Goal: Transaction & Acquisition: Purchase product/service

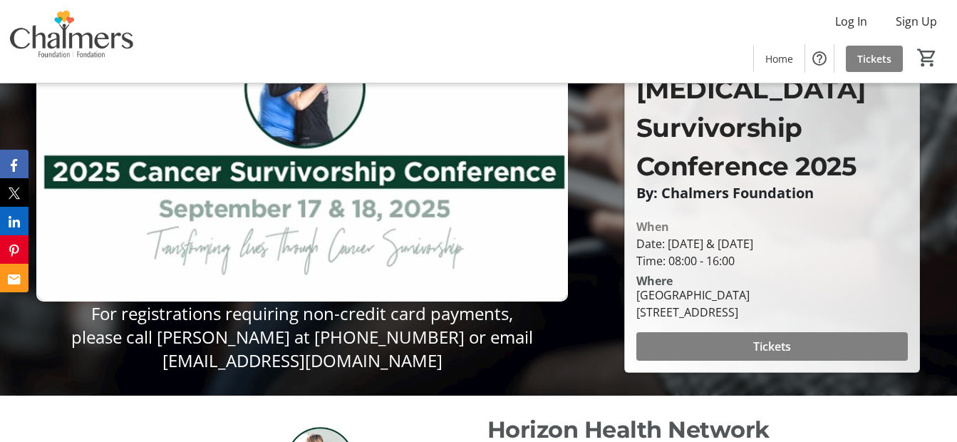
scroll to position [76, 0]
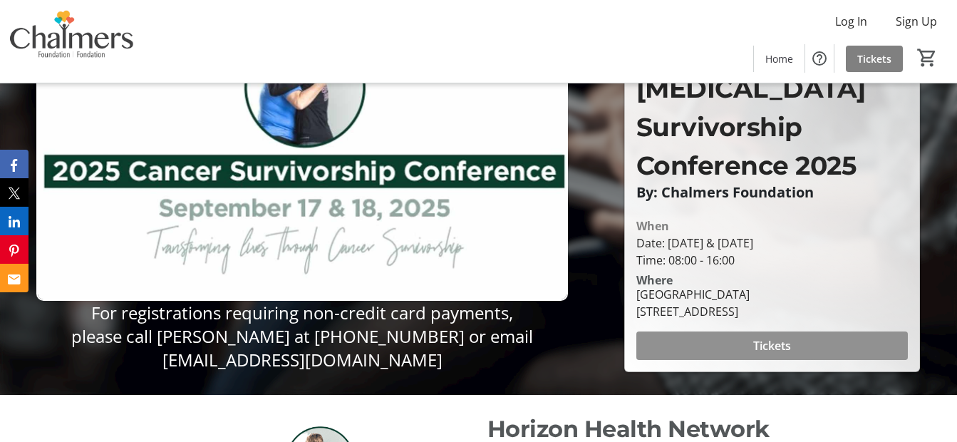
click at [759, 337] on span "Tickets" at bounding box center [772, 345] width 38 height 17
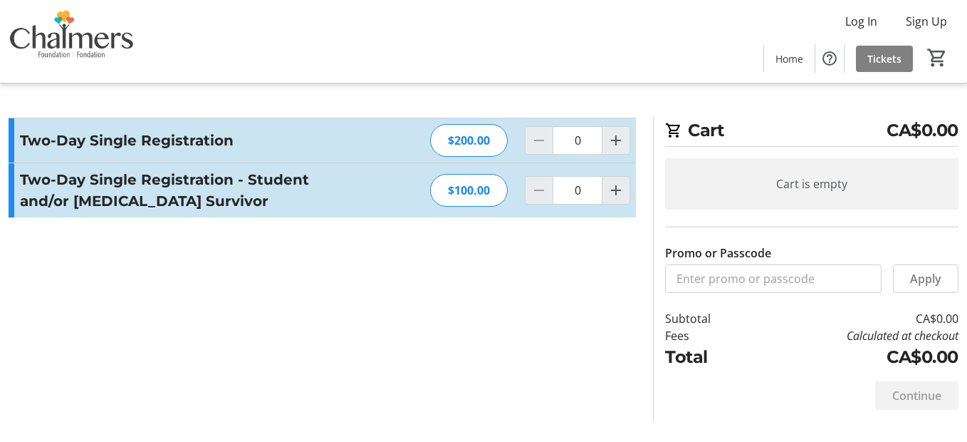
click at [622, 124] on div "Two-Day Single Registration $200.00 0" at bounding box center [323, 140] width 628 height 44
click at [617, 133] on mat-icon "Increment by one" at bounding box center [616, 140] width 17 height 17
type input "1"
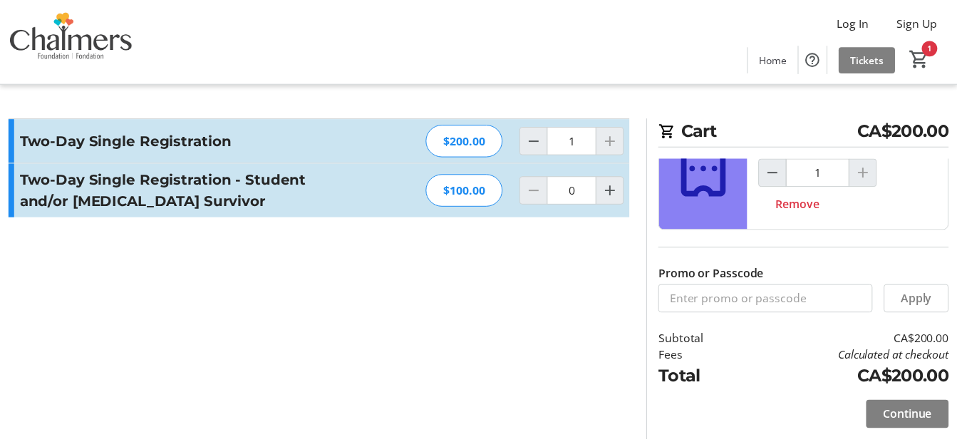
scroll to position [69, 0]
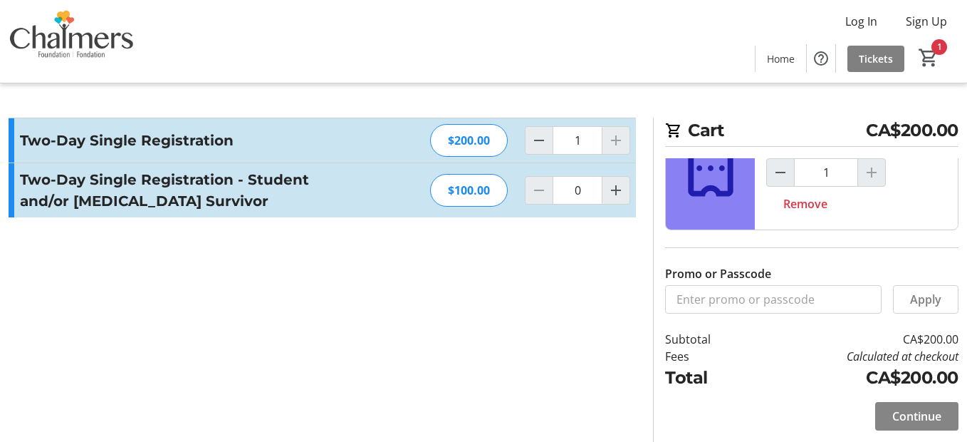
click at [886, 411] on span at bounding box center [916, 416] width 83 height 34
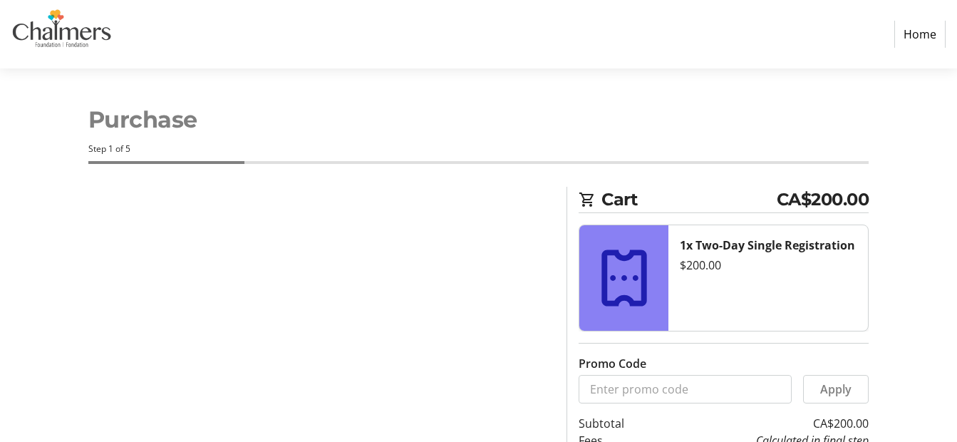
select select "CA"
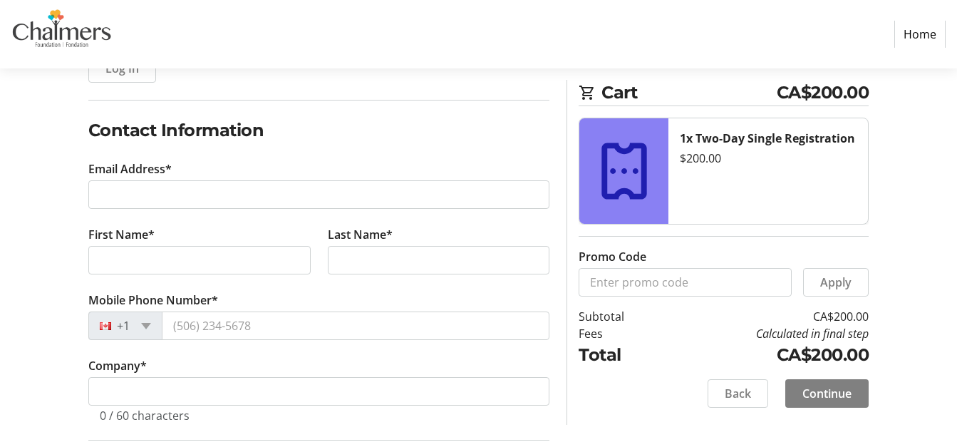
scroll to position [197, 0]
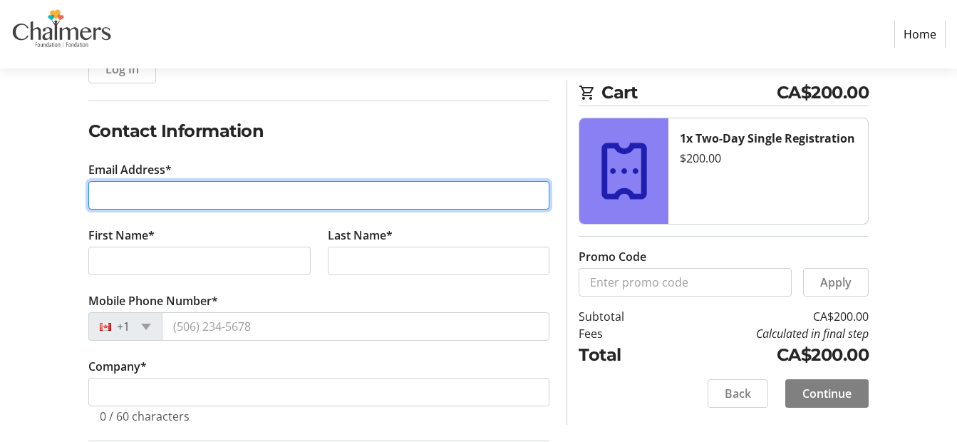
click at [154, 200] on input "Email Address*" at bounding box center [319, 195] width 462 height 28
type input "[PERSON_NAME][EMAIL_ADDRESS][DOMAIN_NAME]"
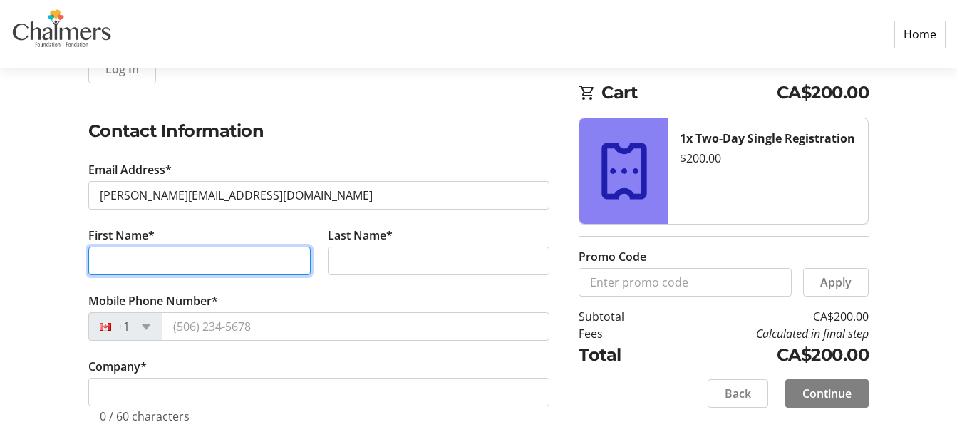
type input "[PERSON_NAME]"
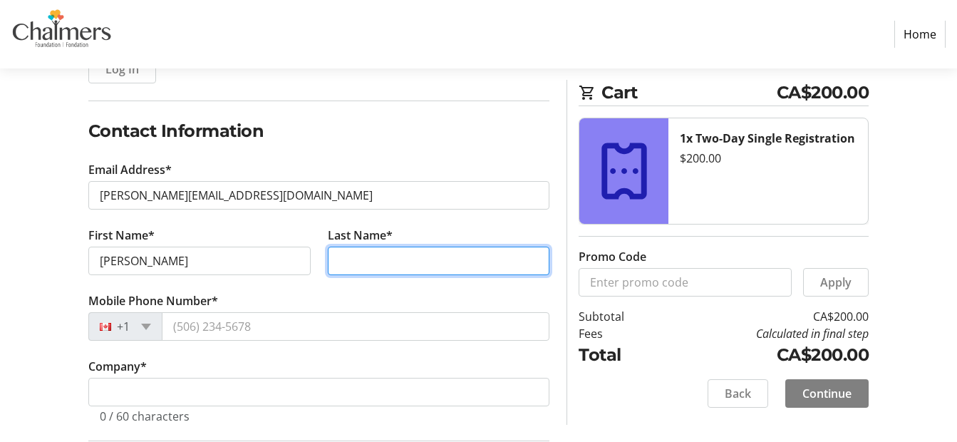
type input "[PERSON_NAME]"
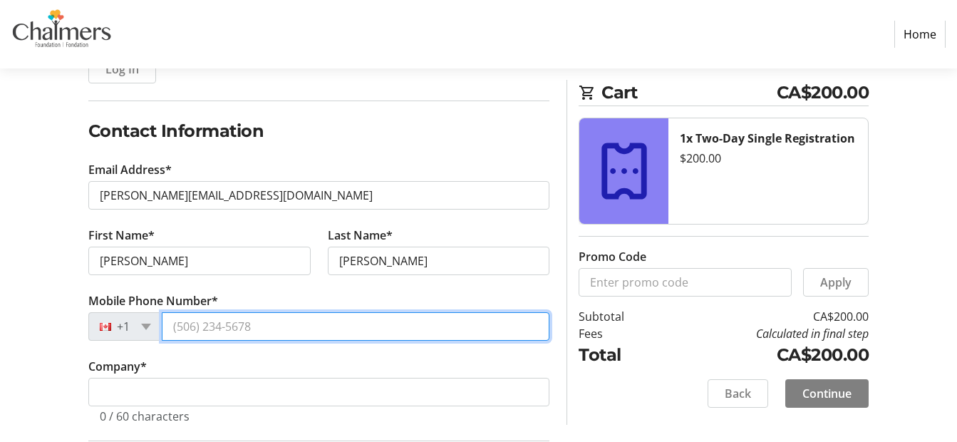
type input "[PHONE_NUMBER]"
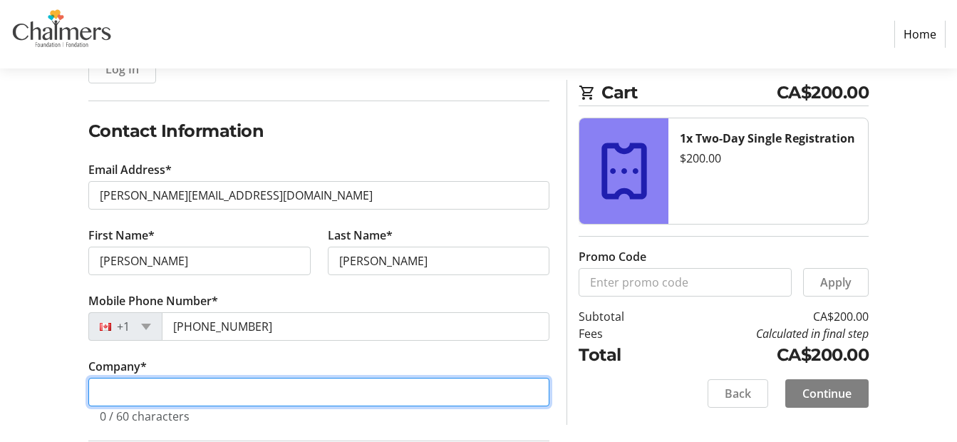
type input "HORIZON HEALTH"
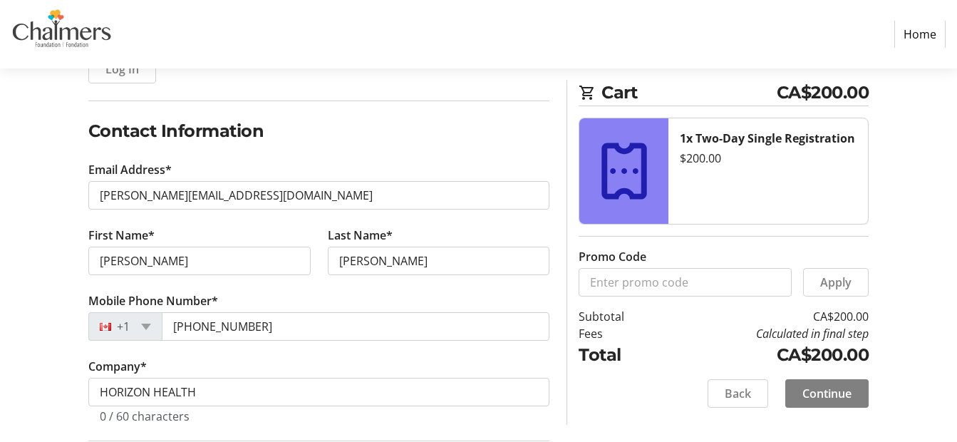
type input "[STREET_ADDRESS][PERSON_NAME]"
type input "Fredericton"
select select "NB"
type input "E3A9M6"
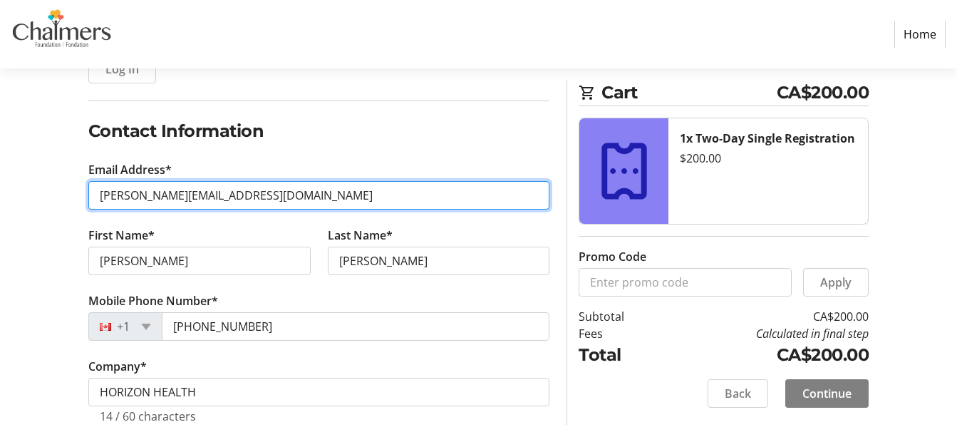
type input "[PERSON_NAME][EMAIL_ADDRESS][PERSON_NAME][DOMAIN_NAME]"
click at [194, 192] on input "[PERSON_NAME][EMAIL_ADDRESS][PERSON_NAME][DOMAIN_NAME]" at bounding box center [319, 195] width 462 height 28
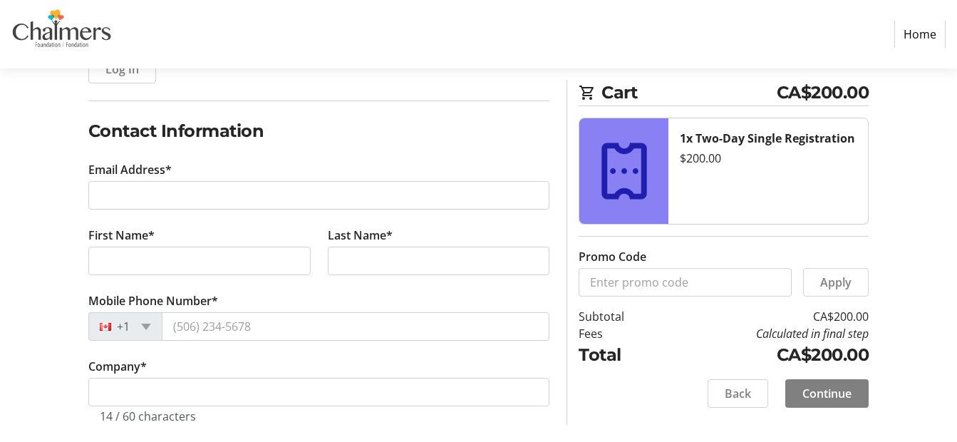
select select
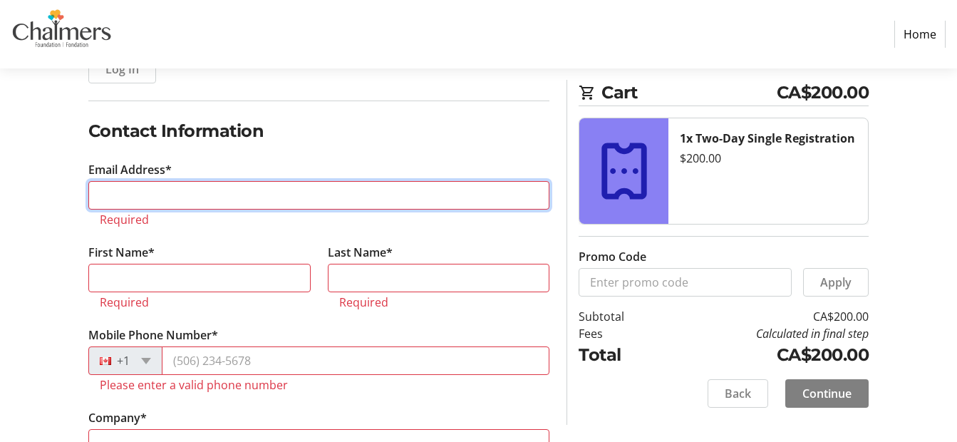
click at [204, 195] on input "Email Address*" at bounding box center [319, 195] width 462 height 28
type input "[PERSON_NAME][EMAIL_ADDRESS][DOMAIN_NAME]"
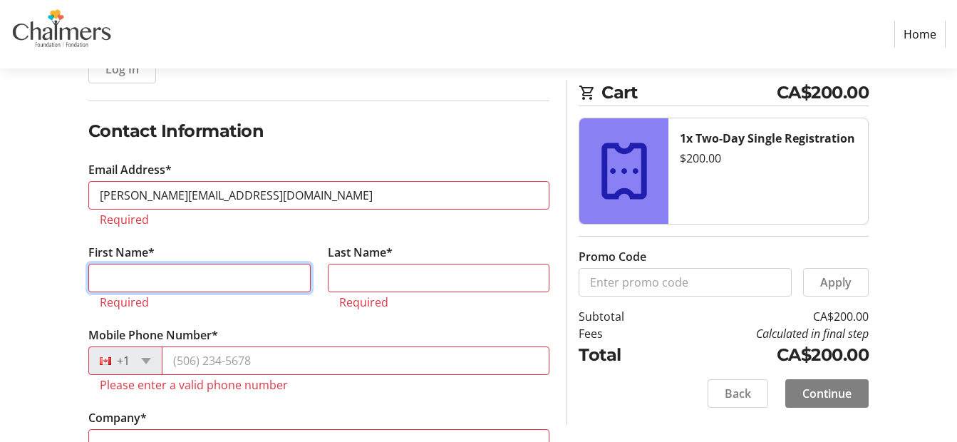
type input "[PERSON_NAME]"
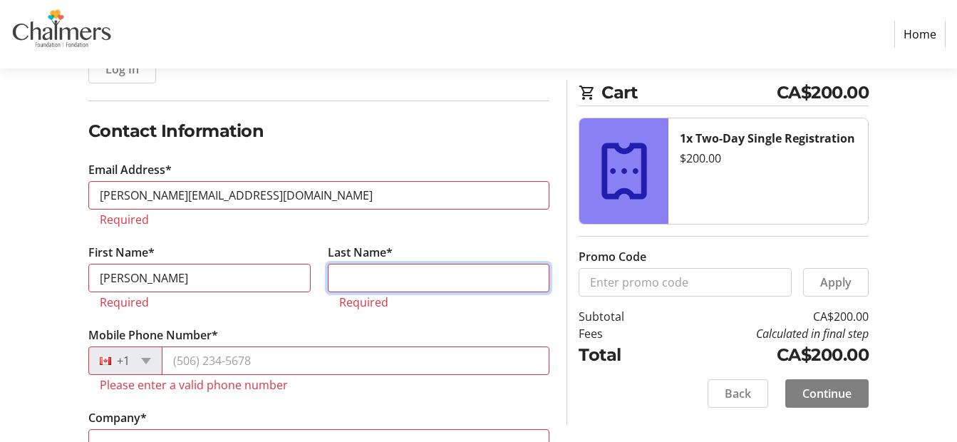
type input "[PERSON_NAME]"
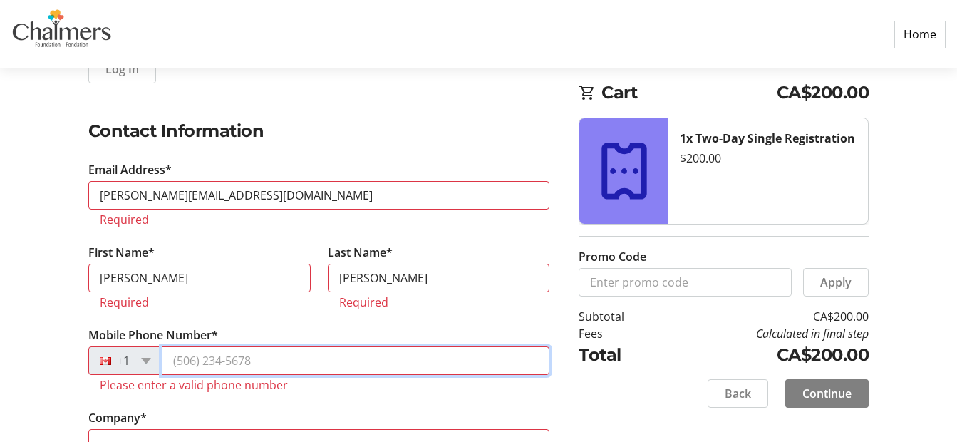
type input "[PHONE_NUMBER]"
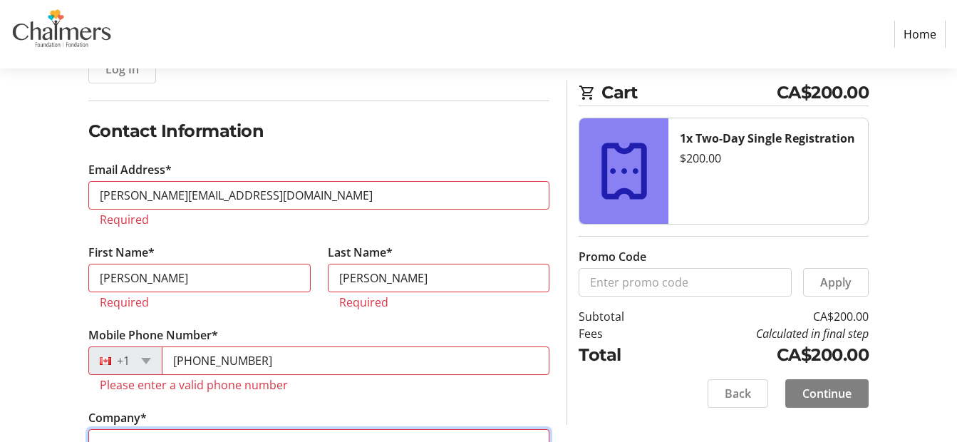
type input "HORIZON HEALTH"
type input "[STREET_ADDRESS][PERSON_NAME]"
type input "Fredericton"
select select "NB"
type input "E3A9M6"
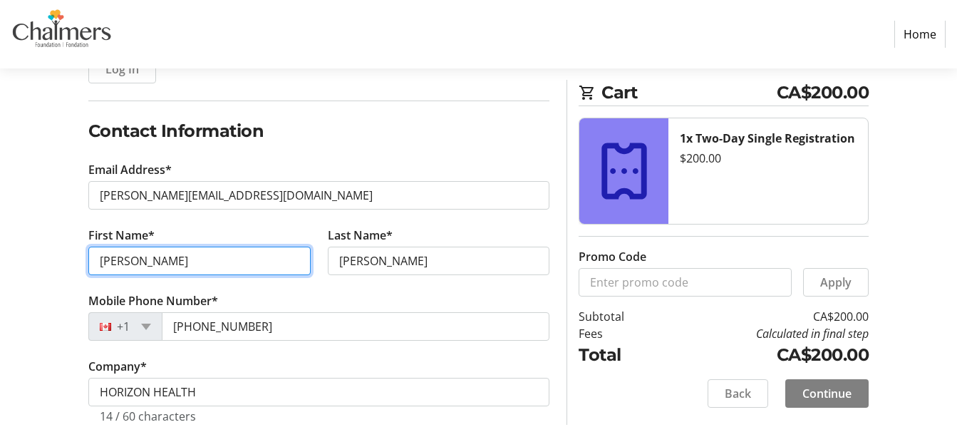
click at [105, 266] on input "[PERSON_NAME]" at bounding box center [199, 260] width 222 height 28
type input "[PERSON_NAME]"
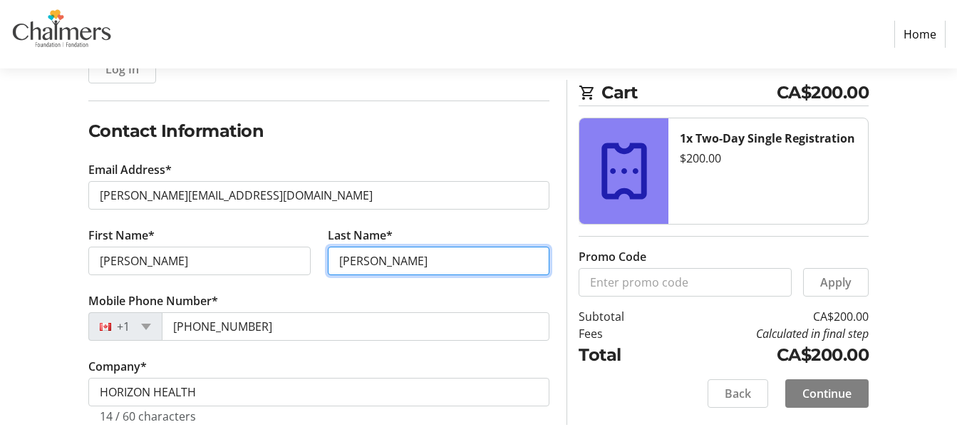
click at [341, 261] on input "[PERSON_NAME]" at bounding box center [439, 260] width 222 height 28
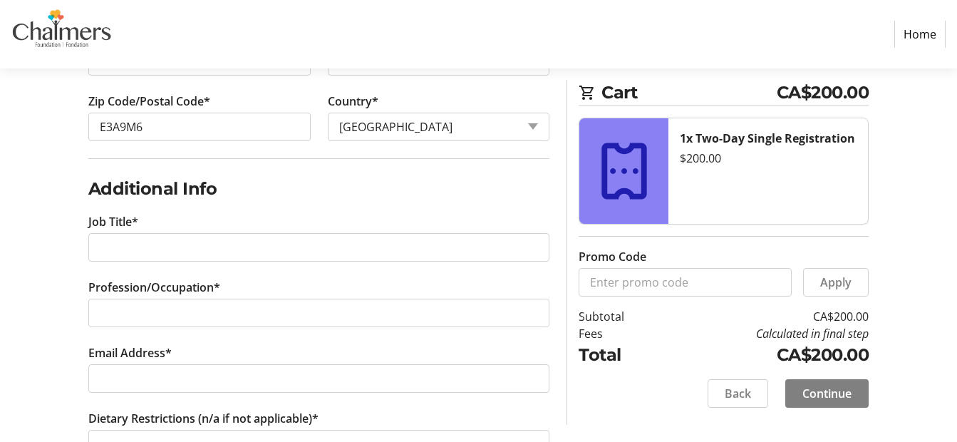
scroll to position [757, 0]
type input "[PERSON_NAME]"
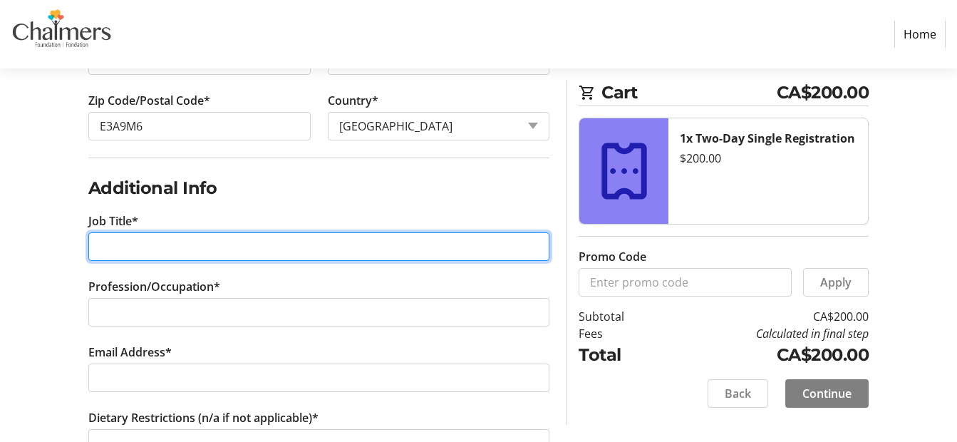
click at [281, 244] on input "Job Title*" at bounding box center [319, 246] width 462 height 28
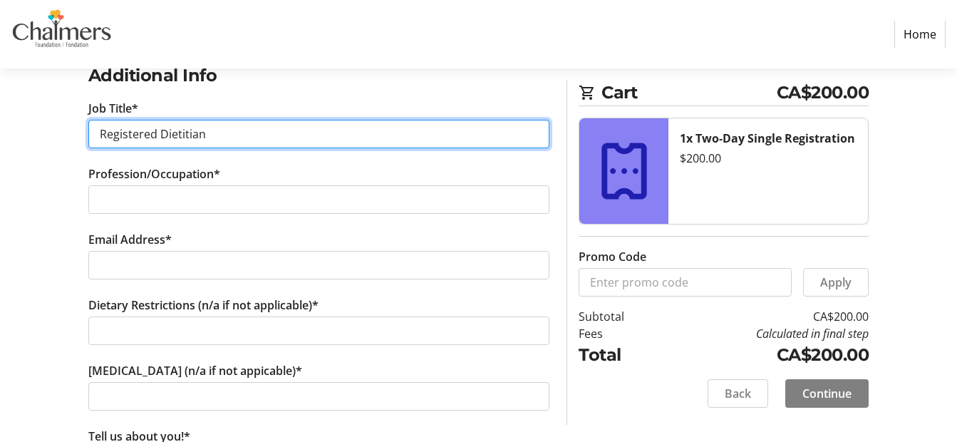
scroll to position [871, 0]
type input "Registered Dietitian"
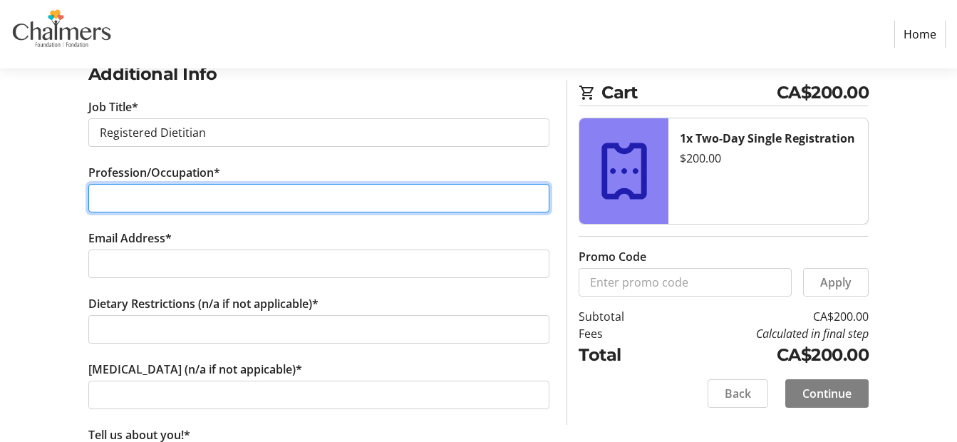
click at [260, 205] on input "Profession/Occupation*" at bounding box center [319, 198] width 462 height 28
type input "Registered Dietitian"
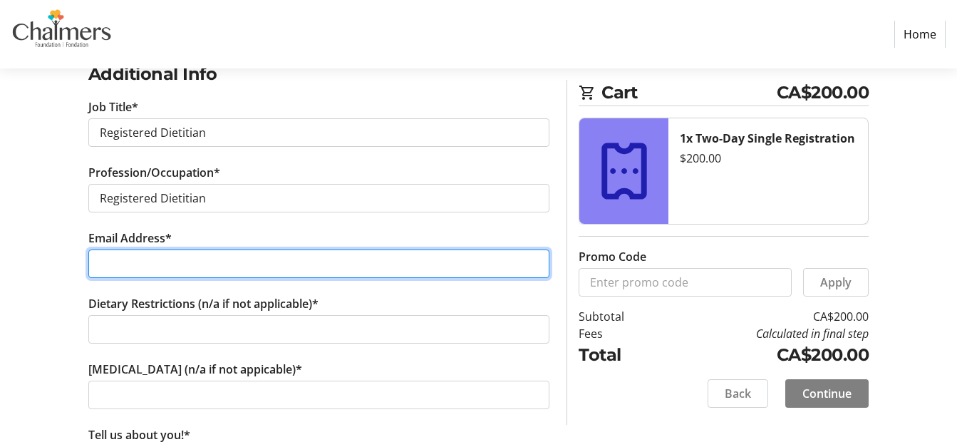
click at [225, 260] on input "Email Address*" at bounding box center [319, 263] width 462 height 28
type input "[PERSON_NAME][EMAIL_ADDRESS][DOMAIN_NAME]"
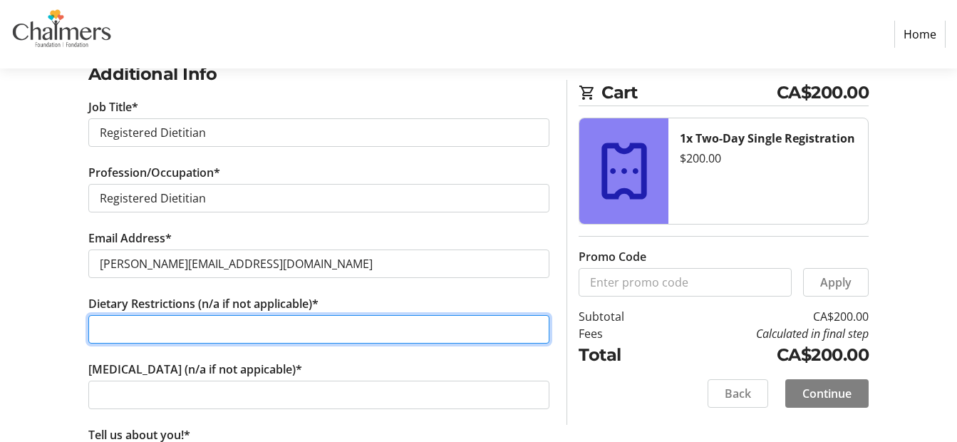
click at [216, 328] on input "Dietary Restrictions (n/a if not applicable)*" at bounding box center [319, 329] width 462 height 28
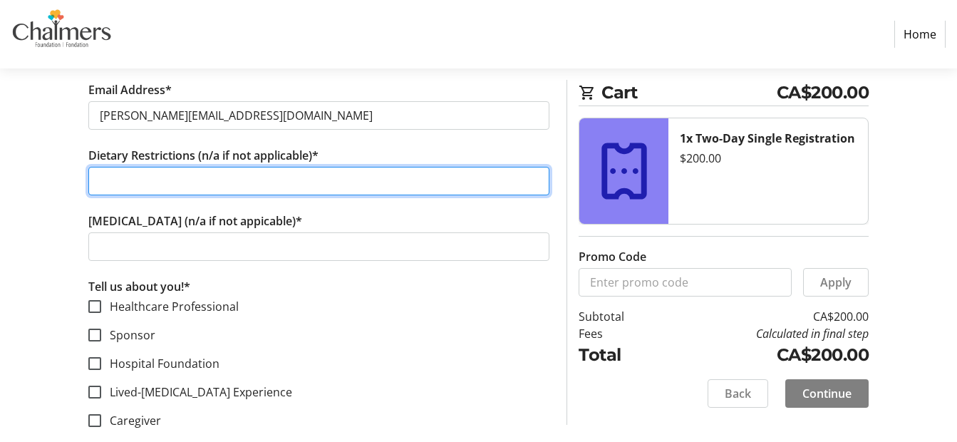
scroll to position [1020, 0]
type input "N/A"
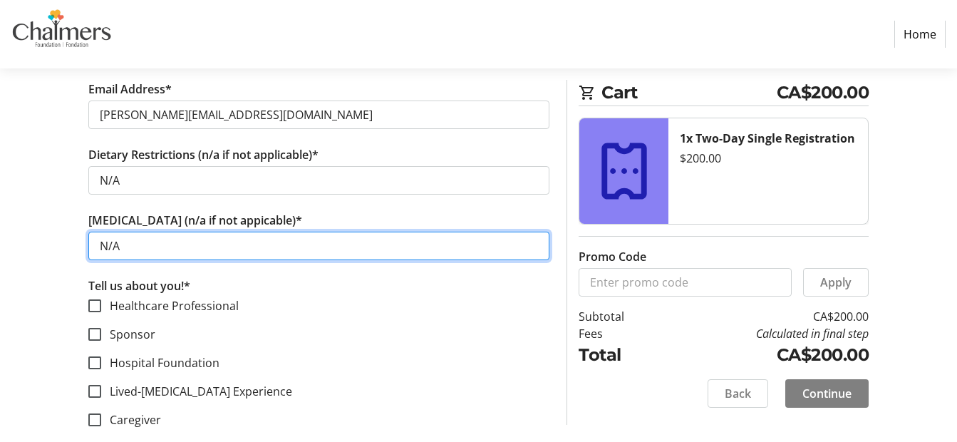
scroll to position [1069, 0]
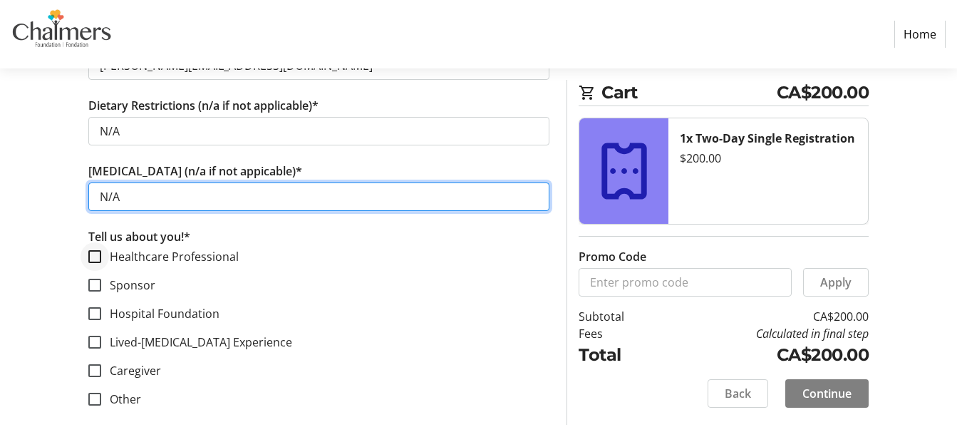
type input "N/A"
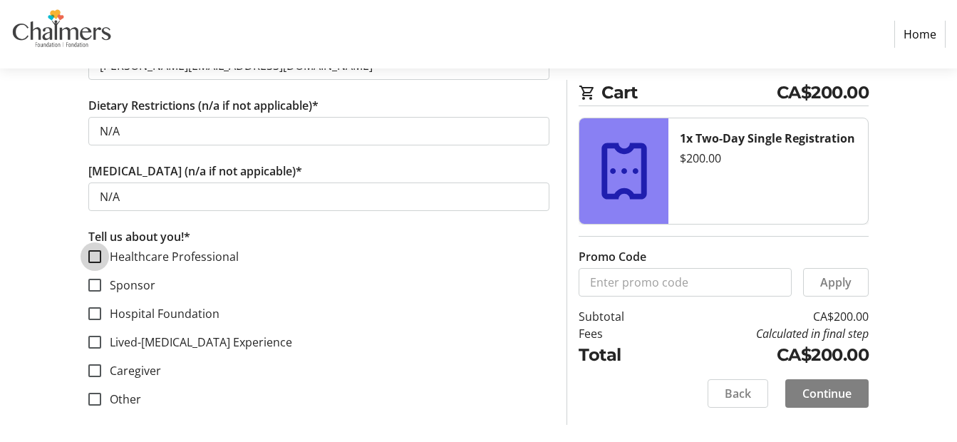
click at [100, 254] on input "Healthcare Professional" at bounding box center [94, 256] width 13 height 13
checkbox input "true"
click at [853, 395] on span at bounding box center [826, 393] width 83 height 34
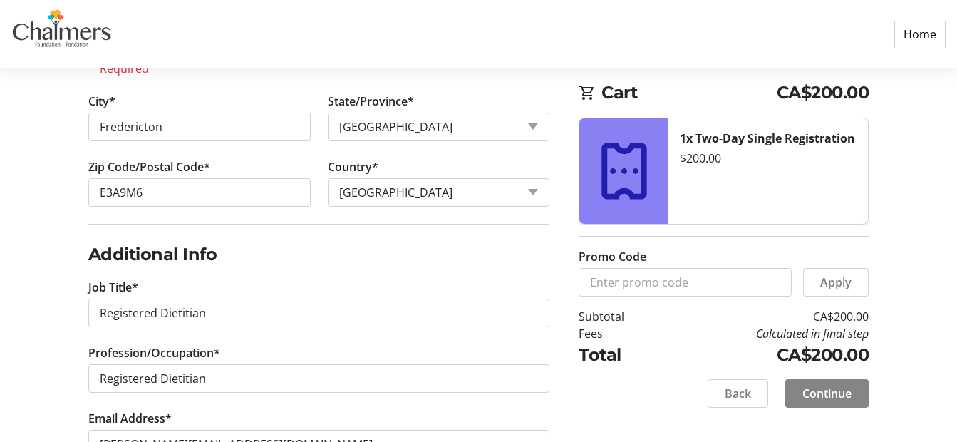
scroll to position [627, 0]
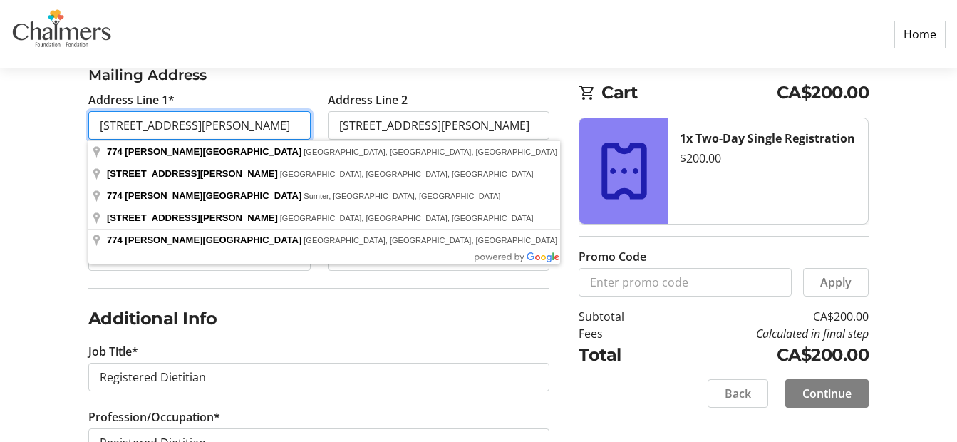
type input "[STREET_ADDRESS][PERSON_NAME]"
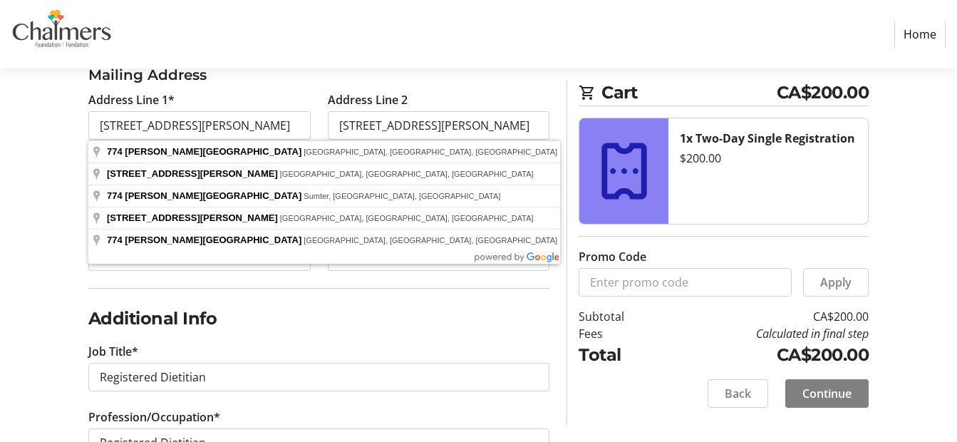
click at [837, 311] on td "CA$200.00" at bounding box center [765, 316] width 206 height 17
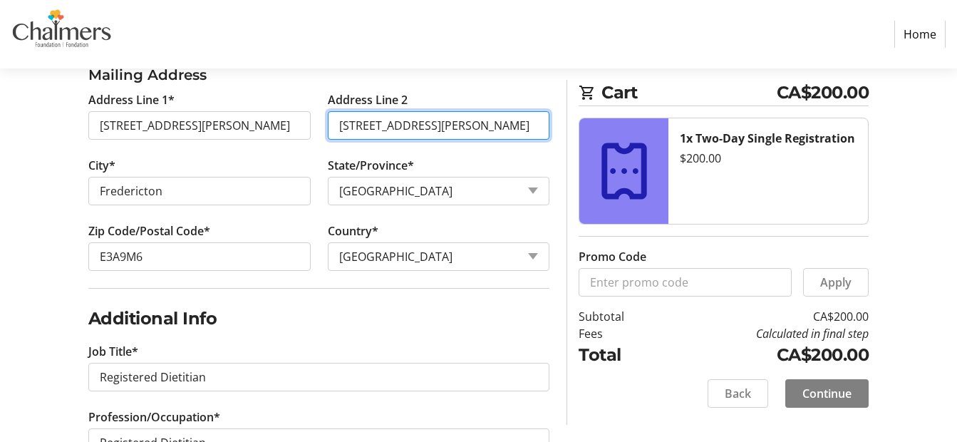
click at [541, 133] on input "[STREET_ADDRESS][PERSON_NAME]" at bounding box center [439, 125] width 222 height 28
type input "7"
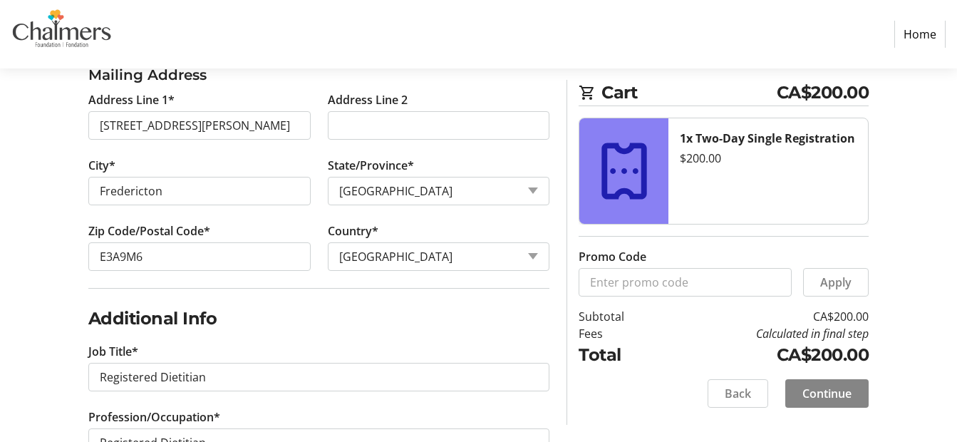
click at [831, 384] on span at bounding box center [826, 393] width 83 height 34
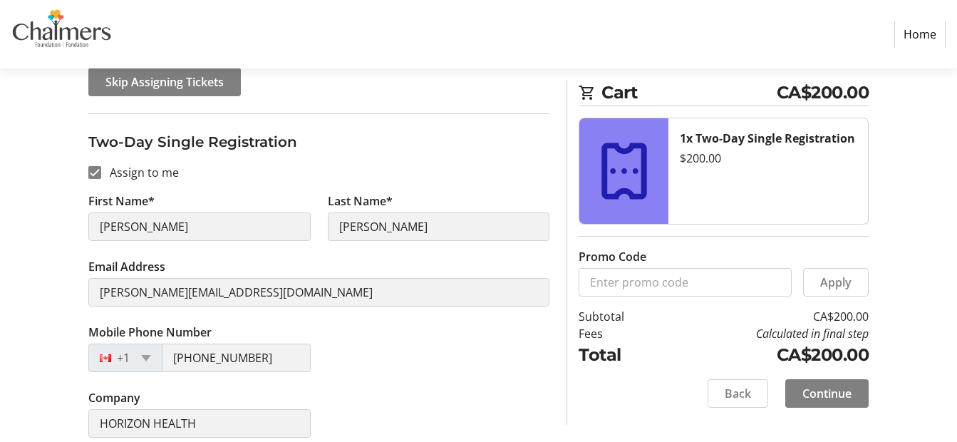
scroll to position [214, 0]
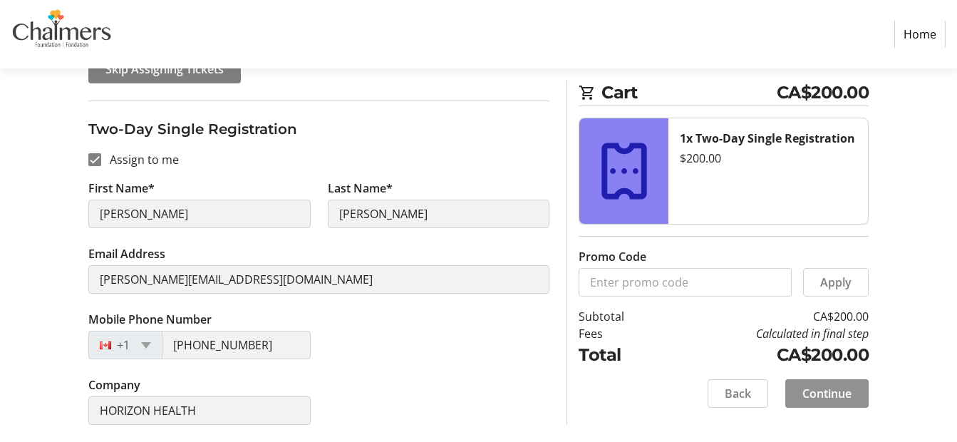
click at [821, 385] on span "Continue" at bounding box center [826, 393] width 49 height 17
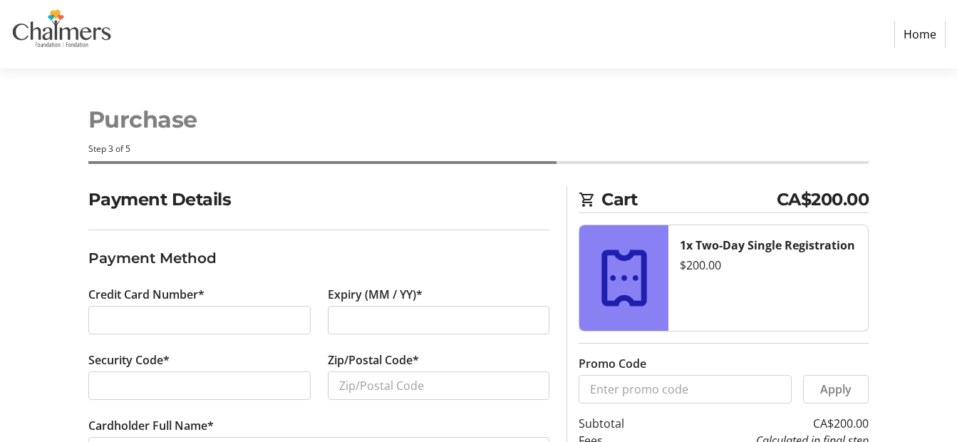
scroll to position [90, 0]
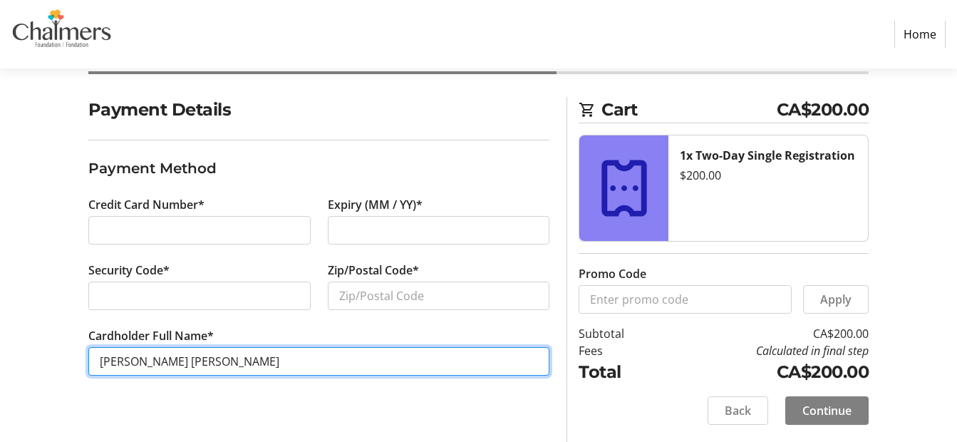
drag, startPoint x: 292, startPoint y: 367, endPoint x: 18, endPoint y: 348, distance: 274.8
click at [18, 348] on div "Payment Details Payment Method Credit Card Number* Expiry (MM / YY)* Security C…" at bounding box center [478, 269] width 957 height 345
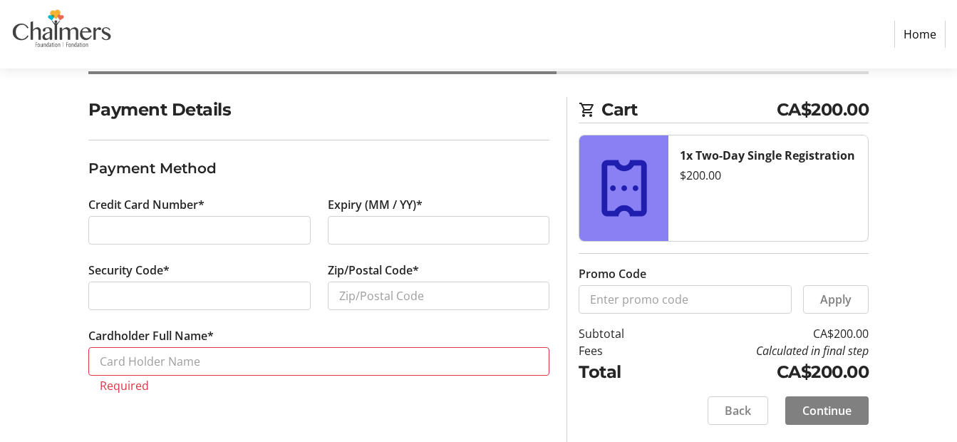
click at [358, 217] on div at bounding box center [439, 230] width 222 height 28
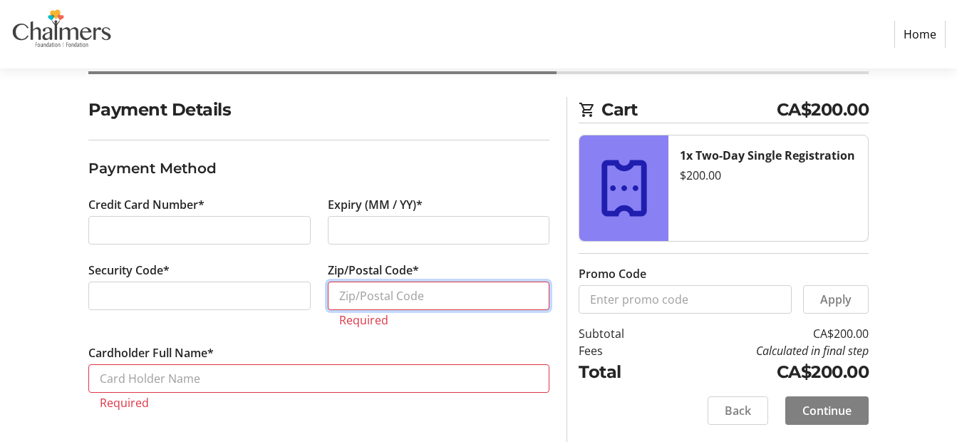
paste input "E2L 4L4"
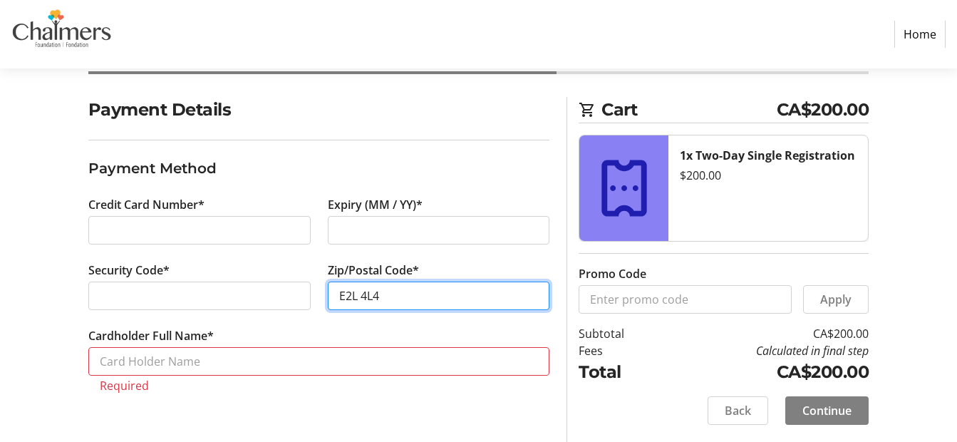
type input "E2L 4L4"
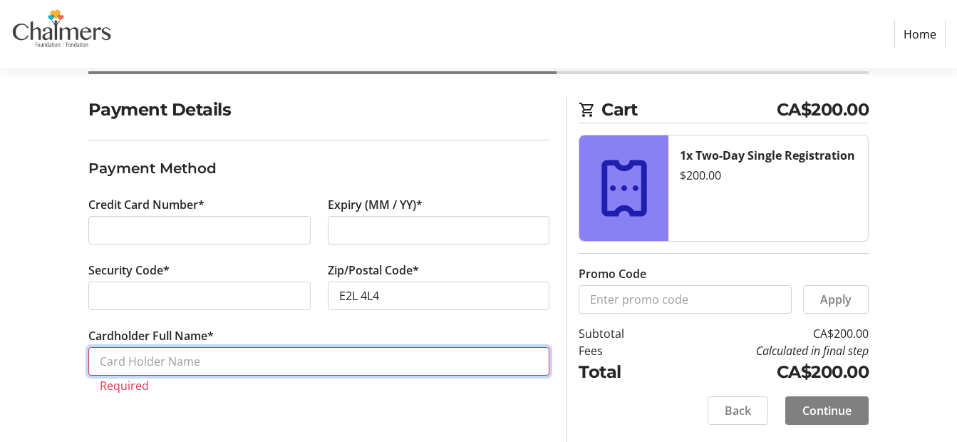
click at [415, 358] on input "Cardholder Full Name*" at bounding box center [319, 361] width 462 height 28
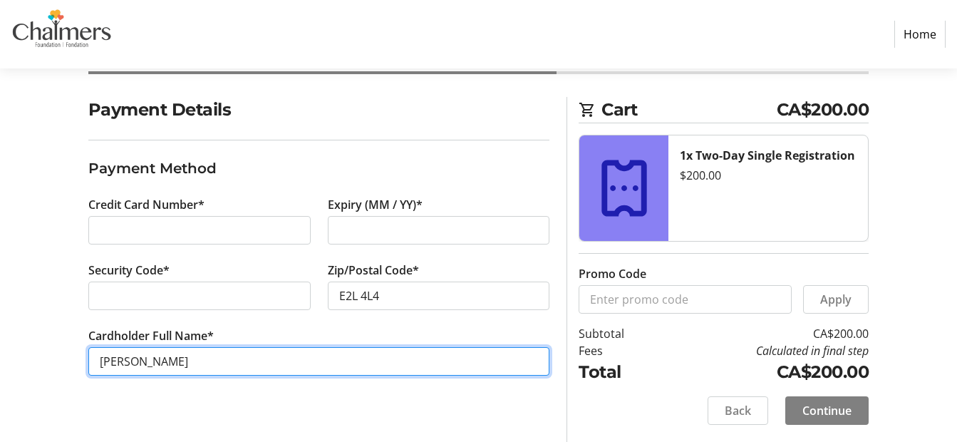
type input "[PERSON_NAME]"
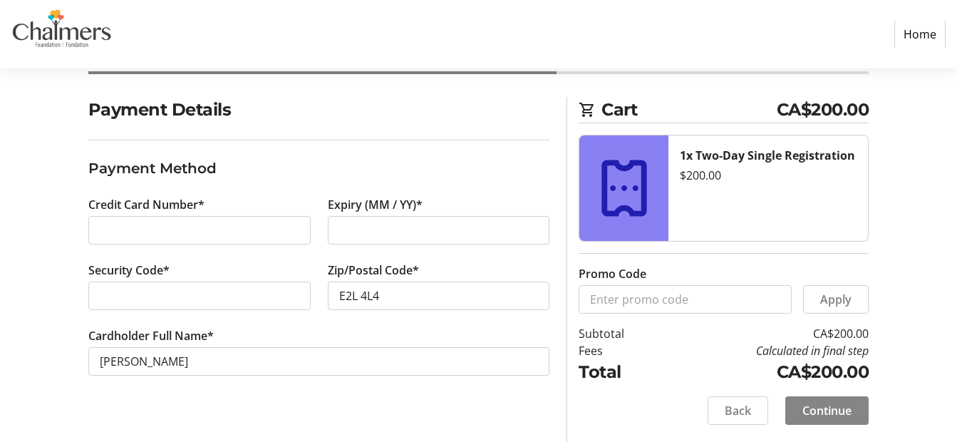
click at [838, 407] on span "Continue" at bounding box center [826, 410] width 49 height 17
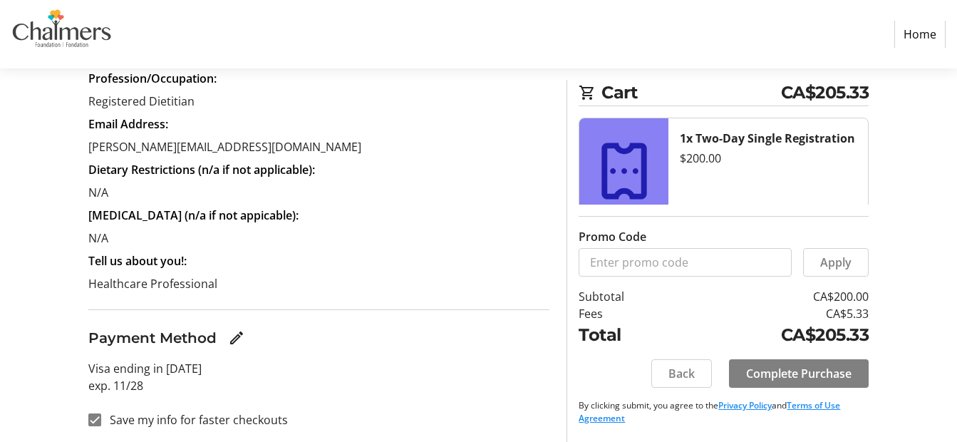
scroll to position [383, 0]
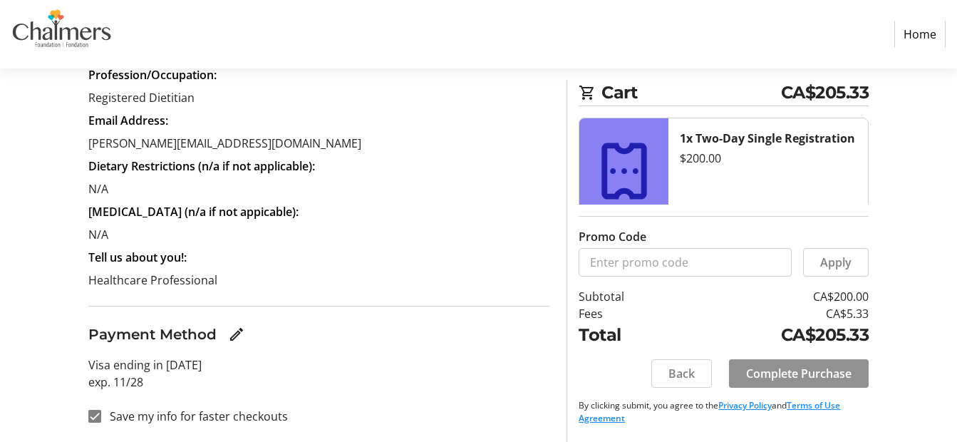
click at [780, 367] on span "Complete Purchase" at bounding box center [798, 373] width 105 height 17
